Goal: Navigation & Orientation: Understand site structure

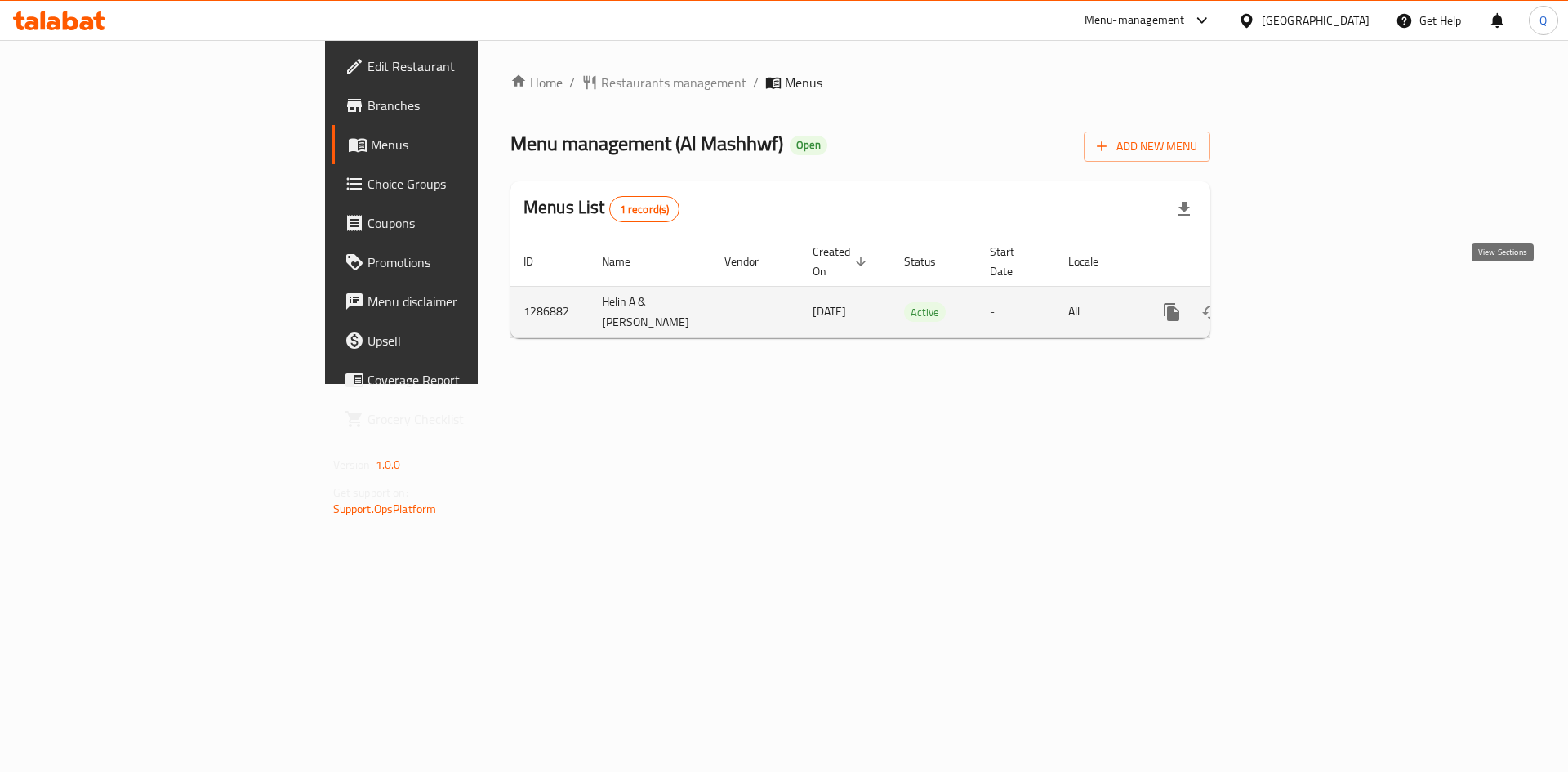
click at [1299, 302] on icon "enhanced table" at bounding box center [1290, 312] width 19 height 19
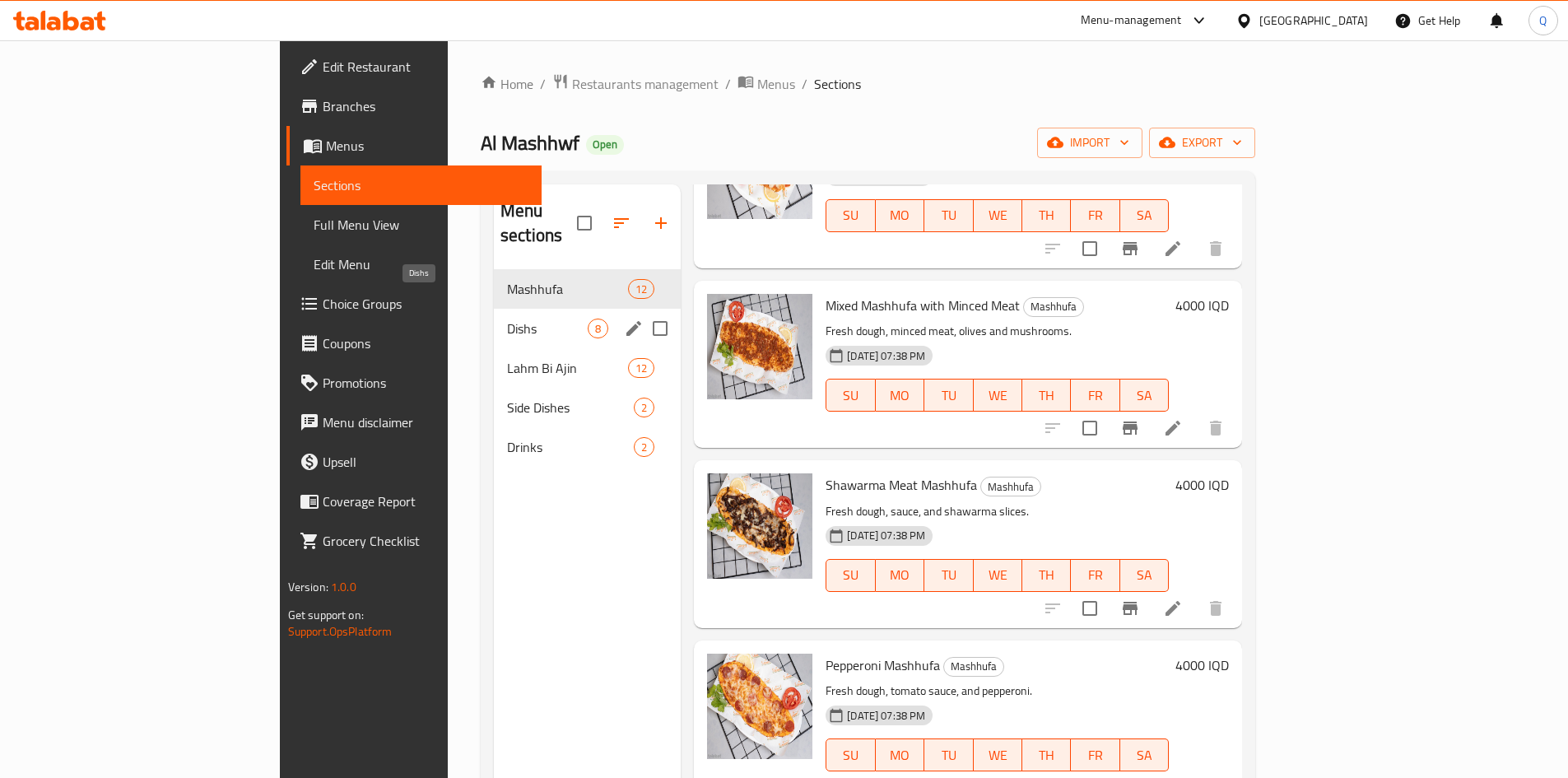
click at [507, 319] on span "Dishs" at bounding box center [547, 329] width 81 height 20
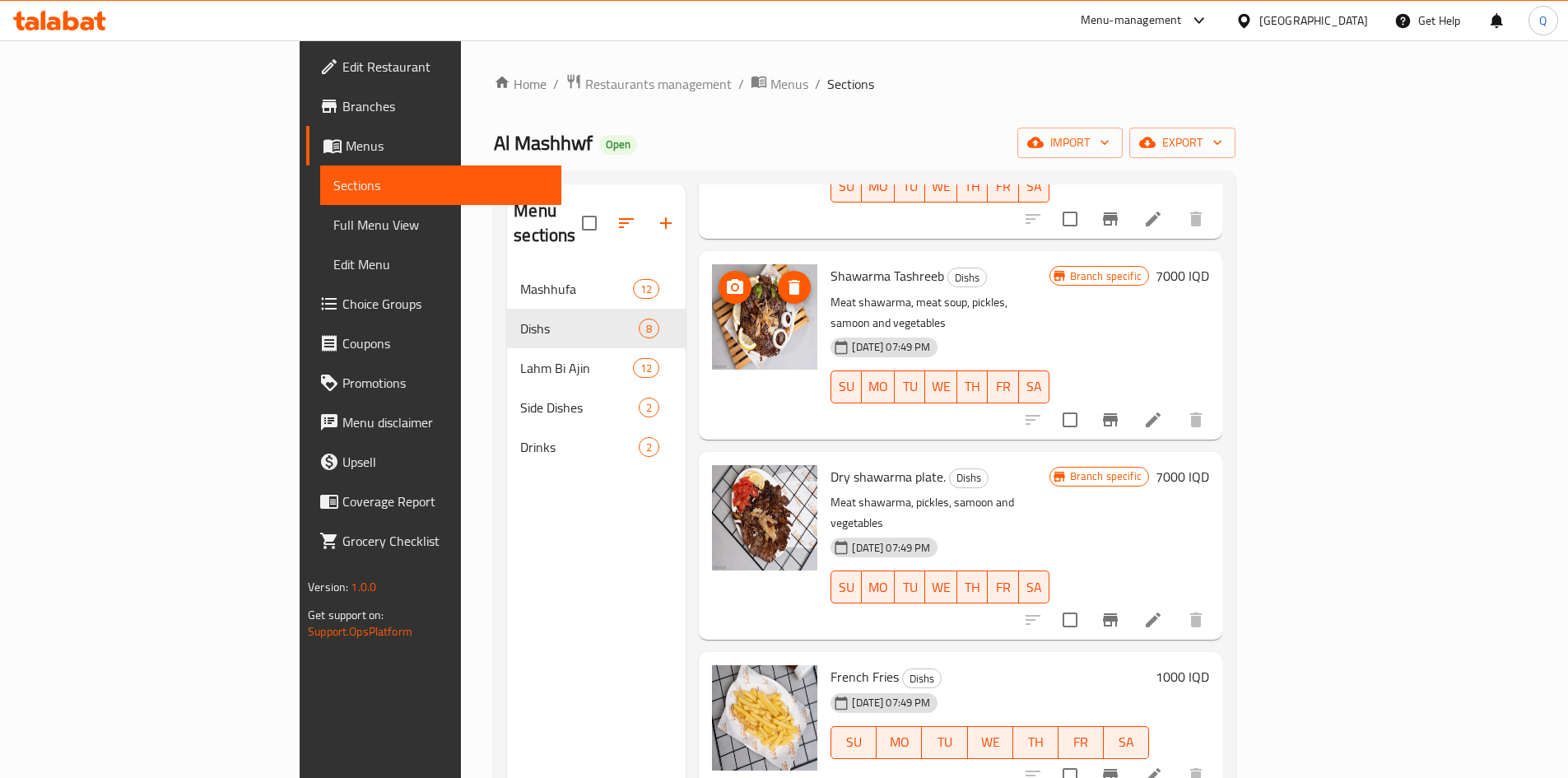
scroll to position [678, 0]
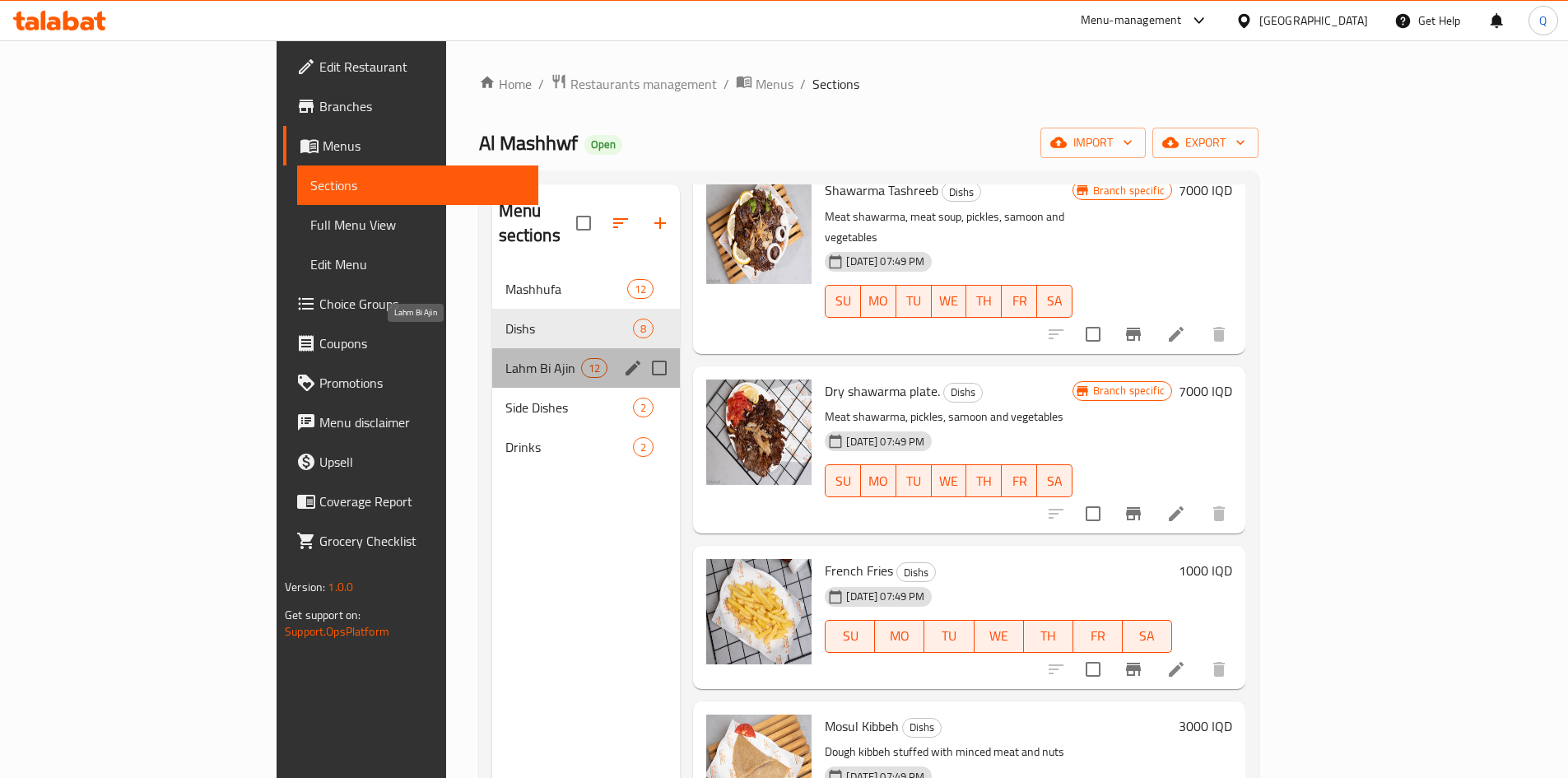
click at [505, 358] on span "Lahm Bi Ajin" at bounding box center [543, 368] width 76 height 20
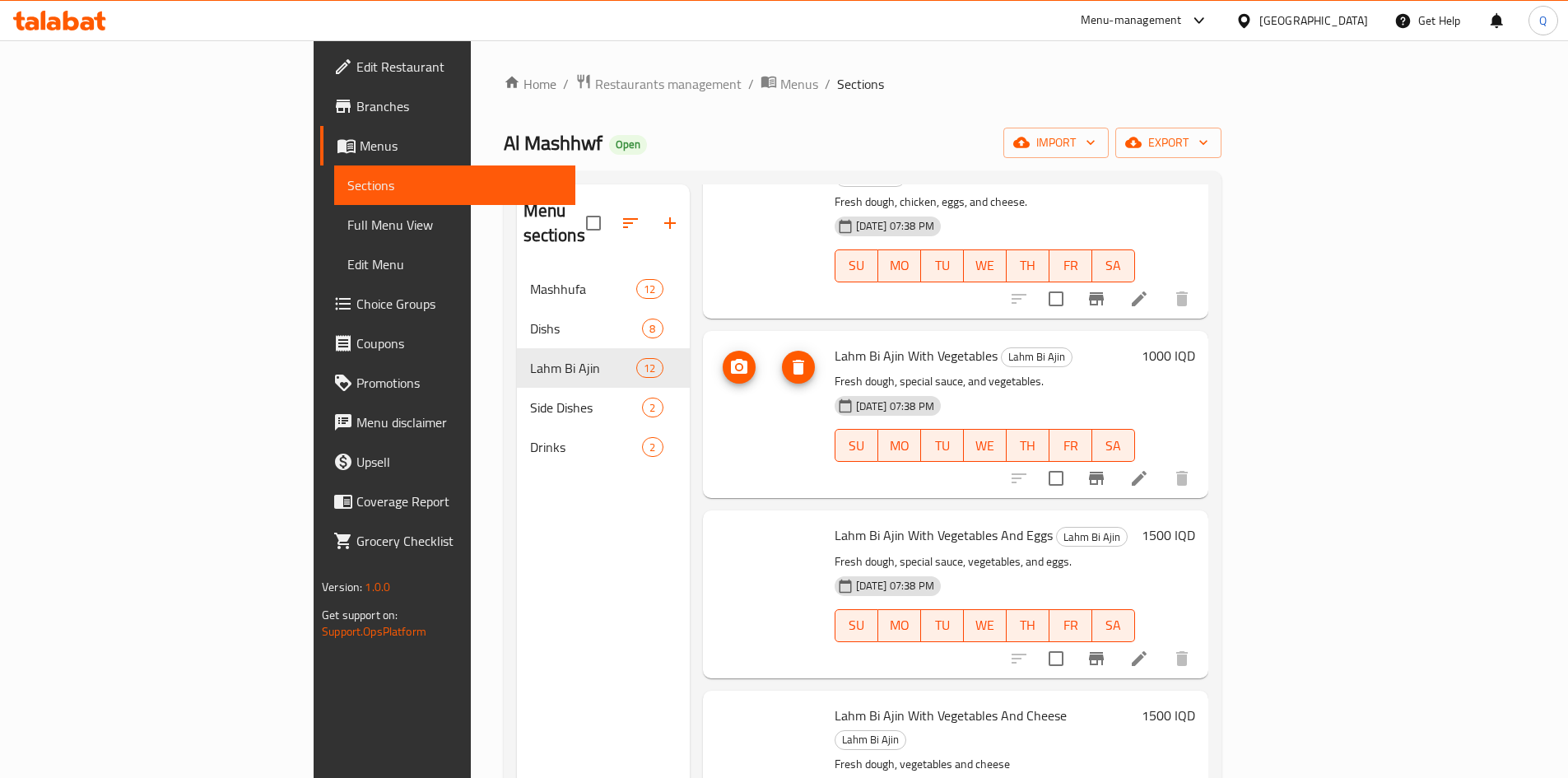
scroll to position [1421, 0]
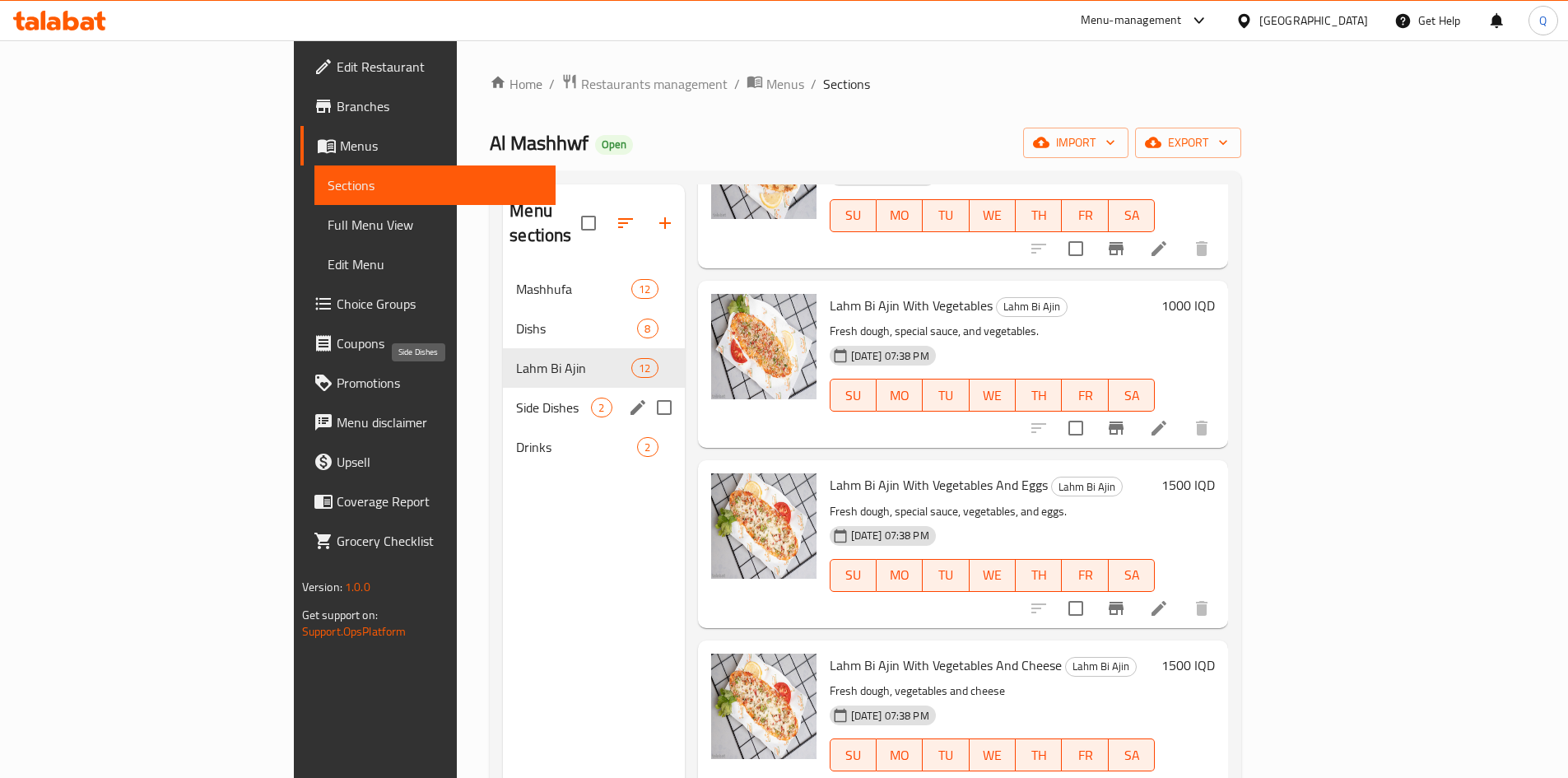
click at [516, 398] on span "Side Dishes" at bounding box center [553, 408] width 75 height 20
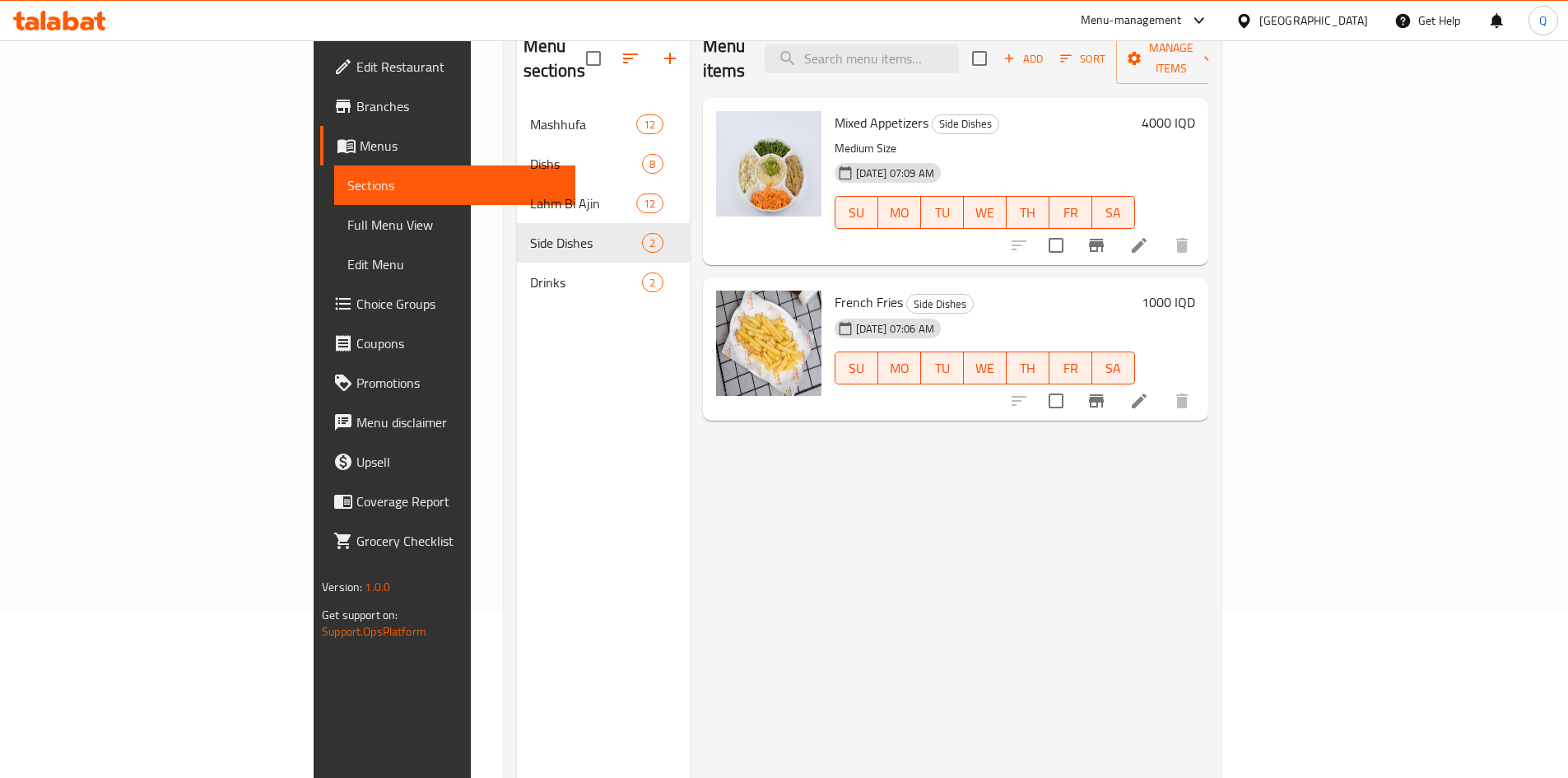
scroll to position [83, 0]
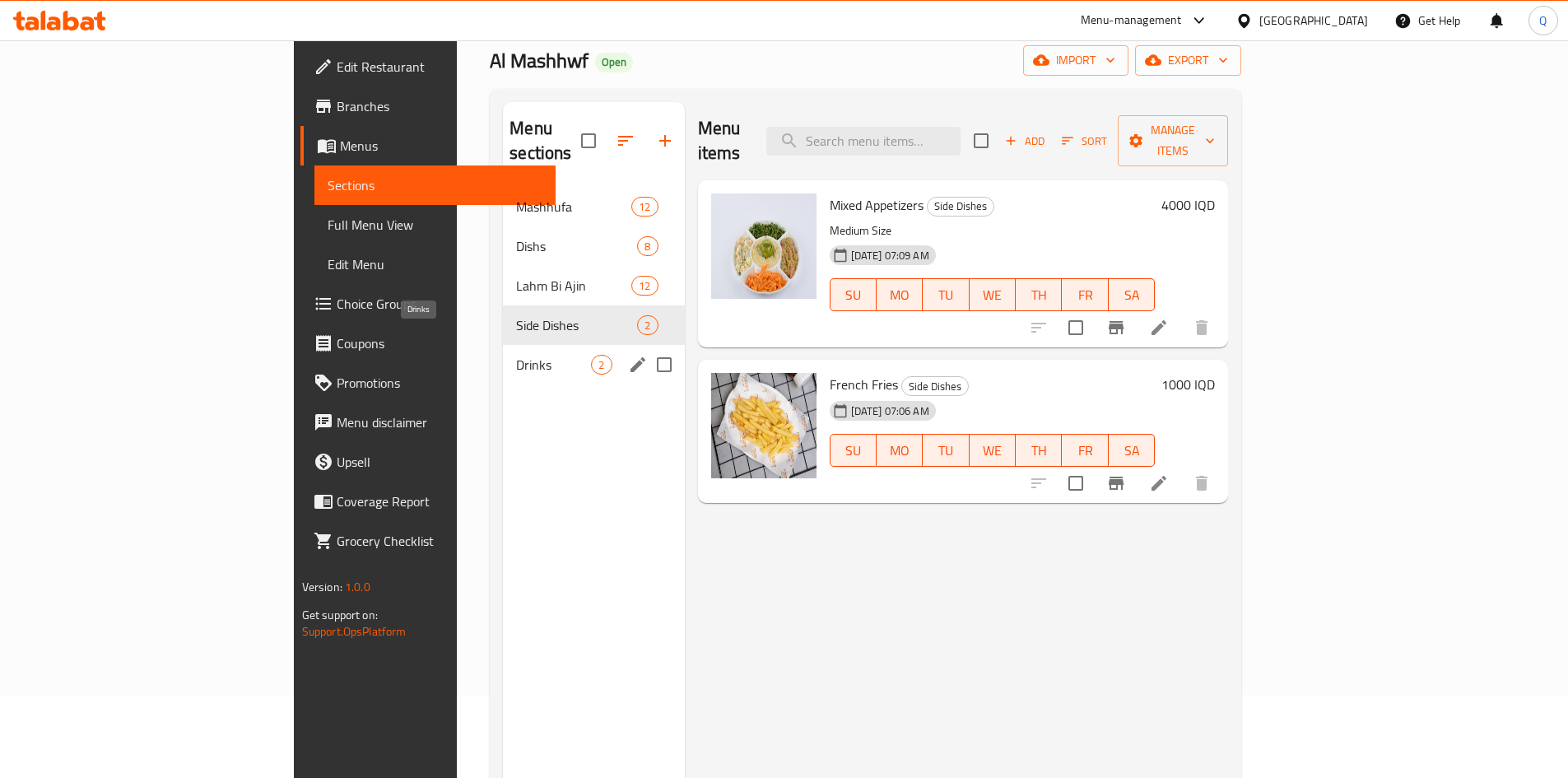
click at [516, 355] on span "Drinks" at bounding box center [553, 365] width 75 height 20
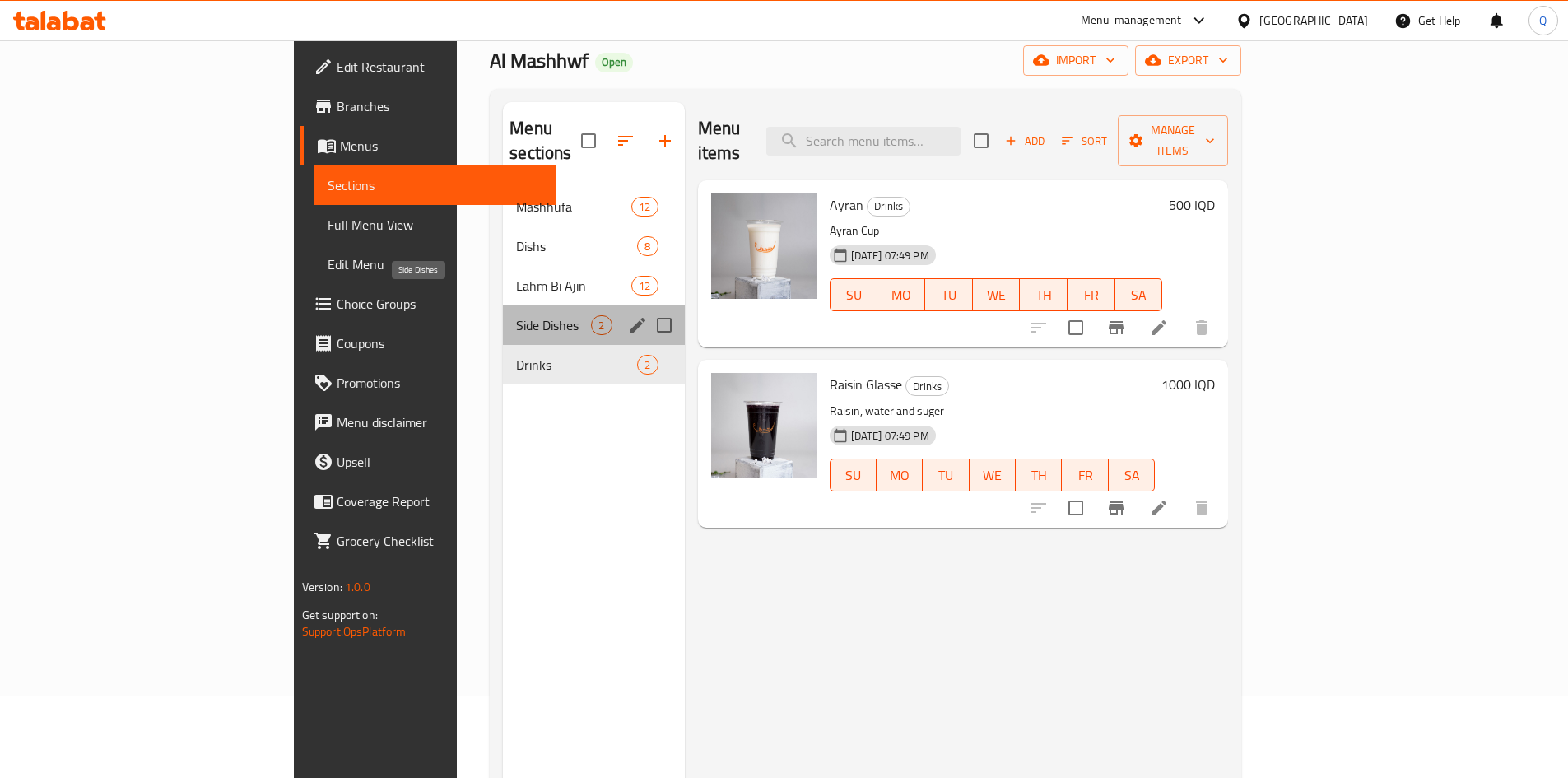
click at [516, 315] on span "Side Dishes" at bounding box center [553, 325] width 75 height 20
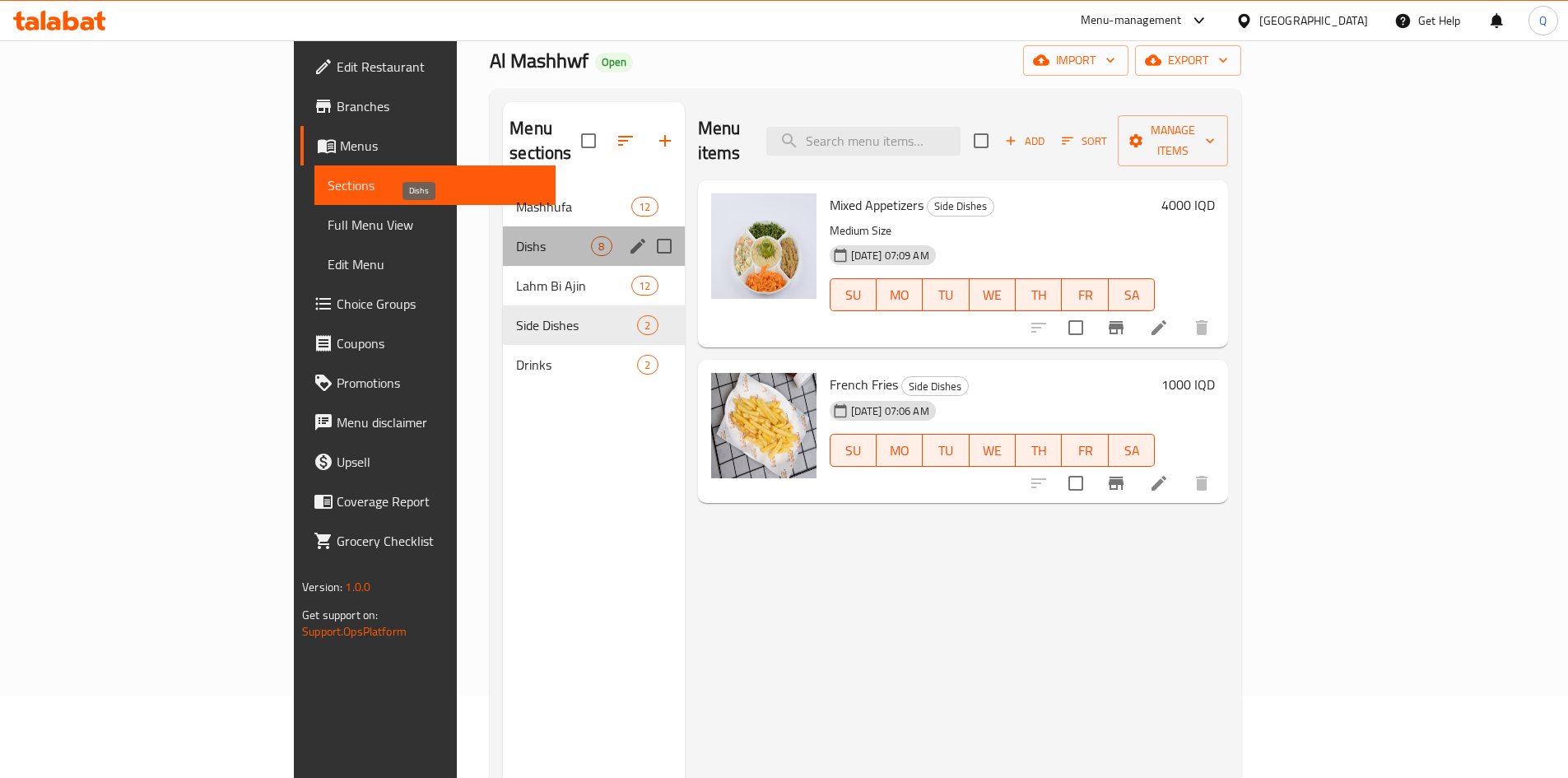
click at [516, 236] on span "Dishs" at bounding box center [553, 246] width 75 height 20
